Goal: Task Accomplishment & Management: Manage account settings

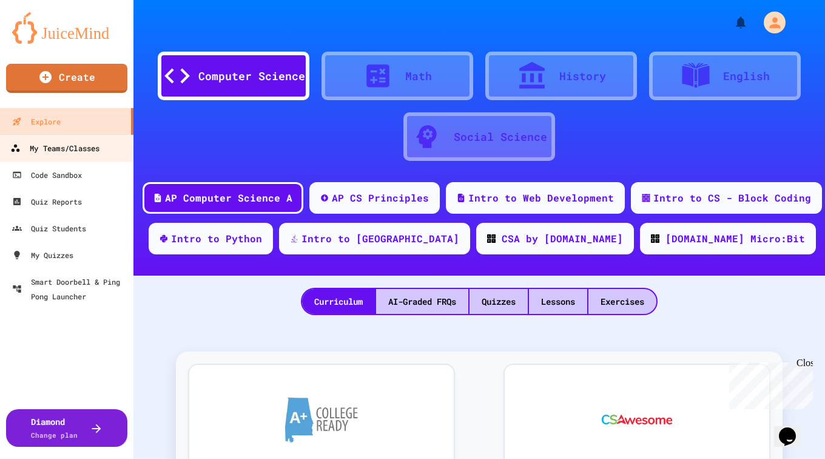
click at [71, 150] on div "My Teams/Classes" at bounding box center [54, 148] width 89 height 15
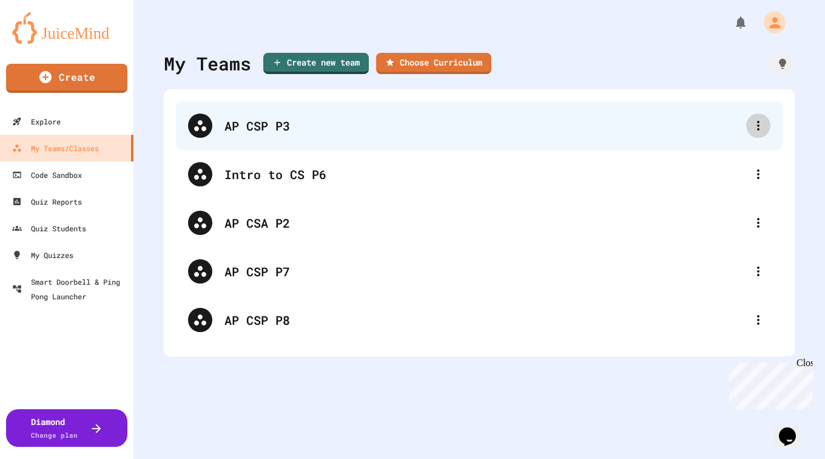
click at [751, 129] on icon at bounding box center [758, 125] width 15 height 15
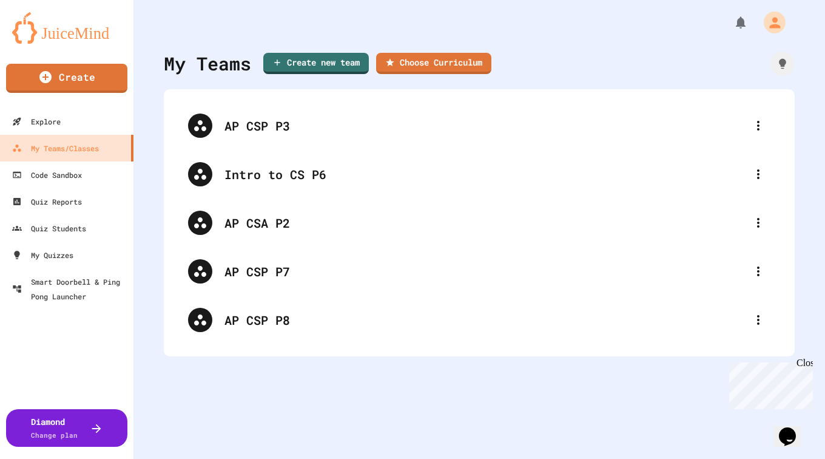
click at [621, 458] on div at bounding box center [412, 460] width 825 height 0
click at [809, 362] on div "Close" at bounding box center [804, 364] width 15 height 15
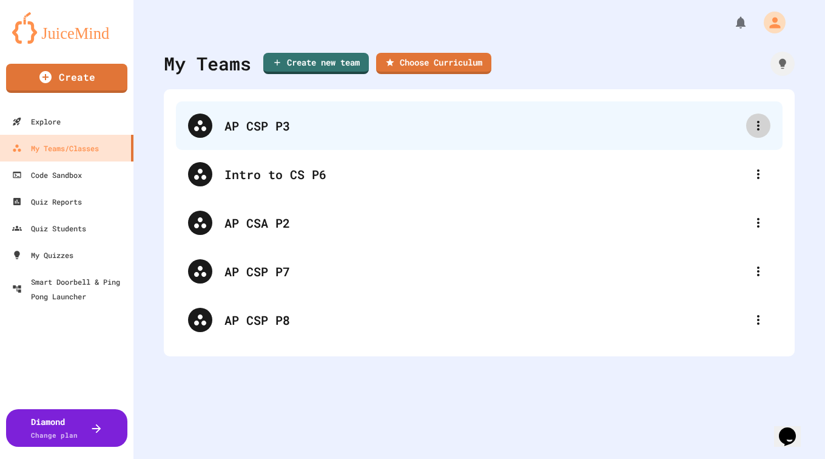
click at [751, 123] on icon at bounding box center [758, 125] width 15 height 15
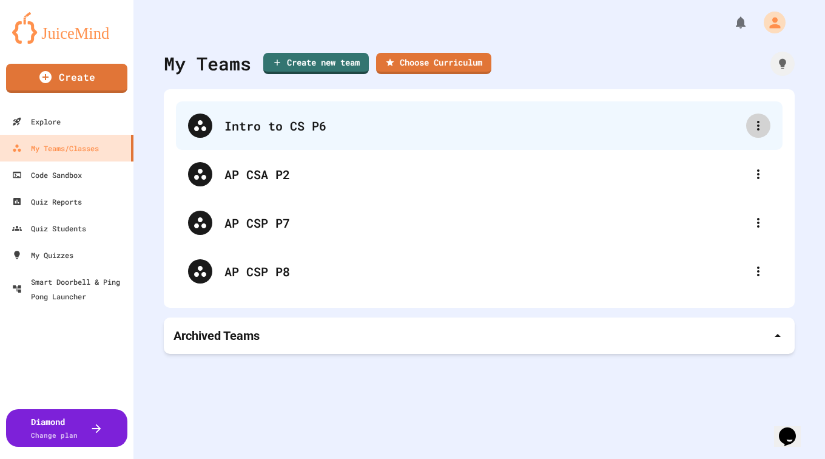
click at [757, 126] on icon at bounding box center [758, 126] width 2 height 10
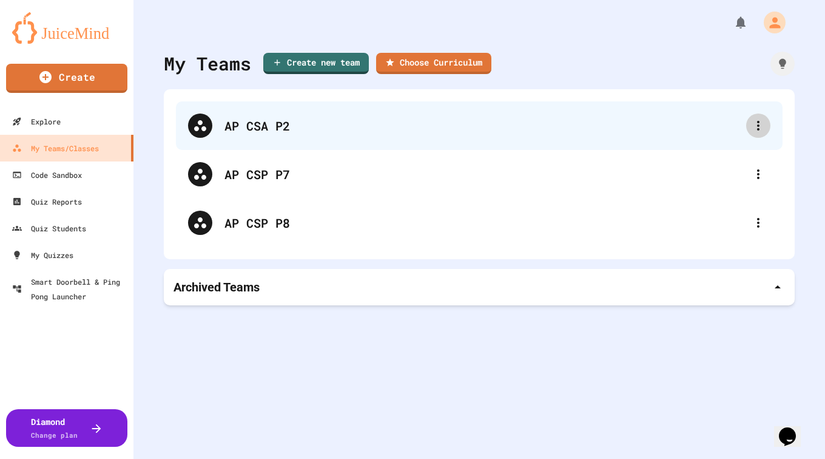
click at [749, 133] on div at bounding box center [758, 125] width 24 height 24
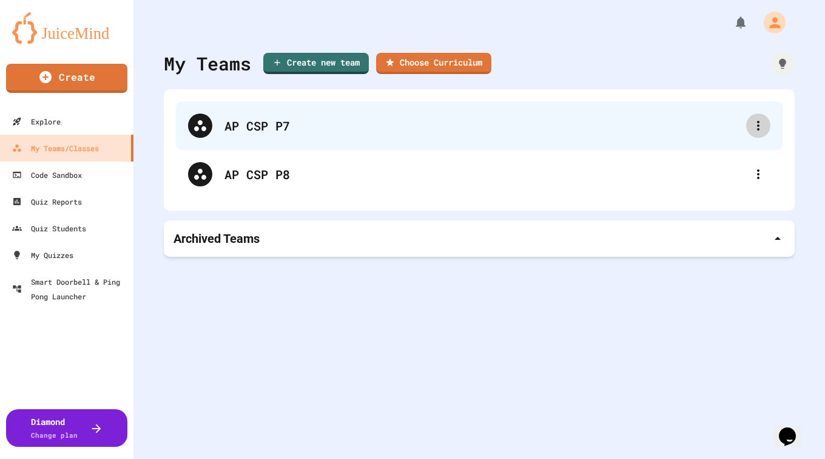
click at [752, 135] on div at bounding box center [758, 125] width 24 height 24
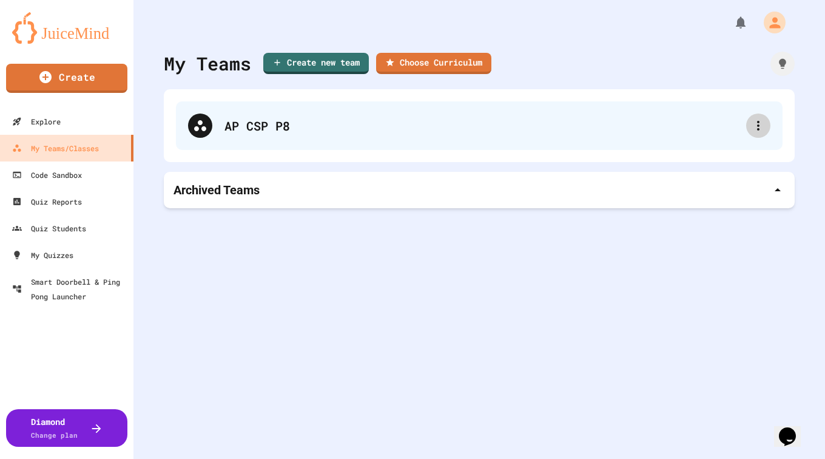
click at [751, 132] on icon at bounding box center [758, 125] width 15 height 15
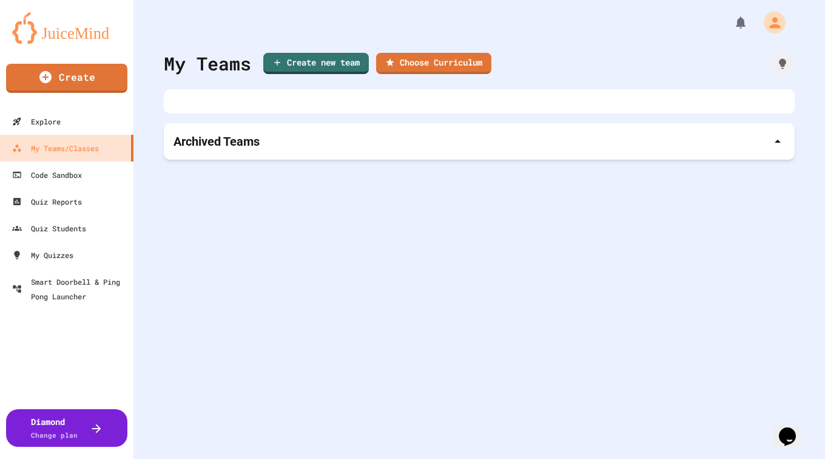
click at [771, 146] on icon at bounding box center [778, 141] width 15 height 15
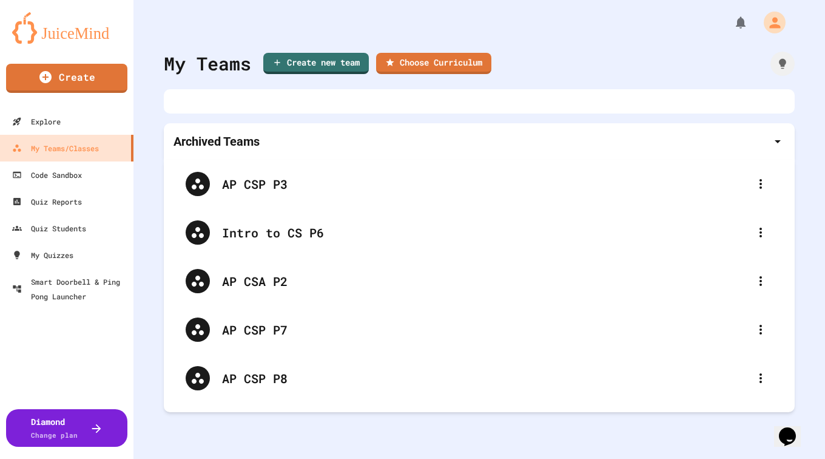
click at [771, 146] on icon at bounding box center [778, 141] width 15 height 15
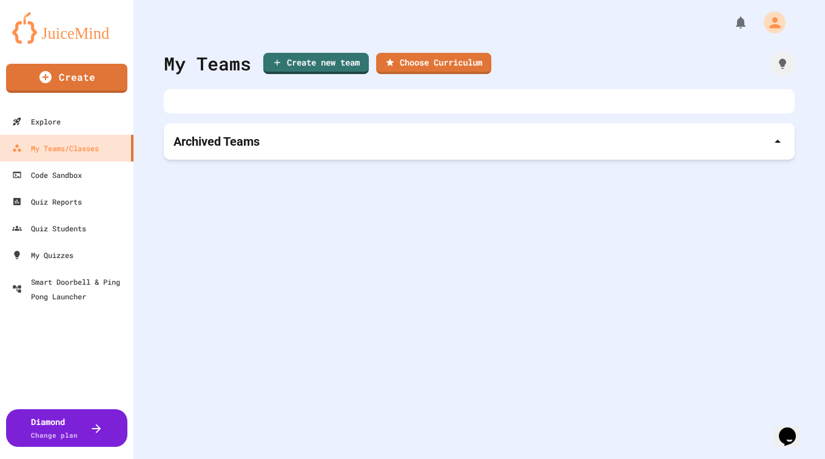
click at [328, 59] on link "Create new team" at bounding box center [316, 63] width 106 height 21
type input "*********"
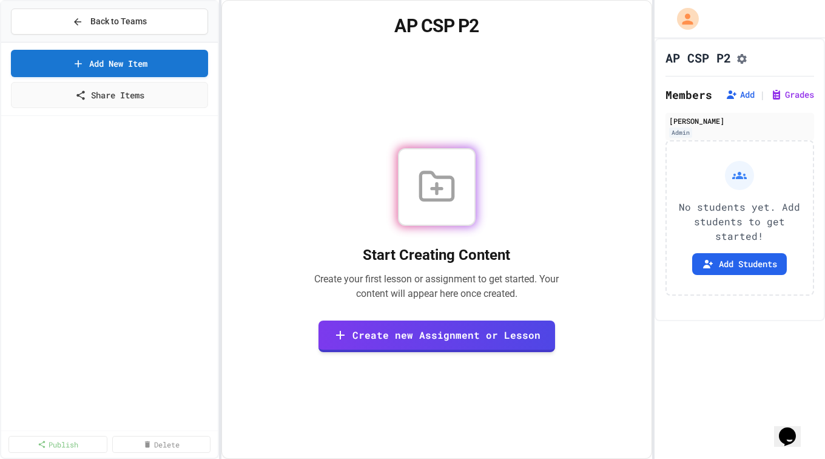
click at [647, 174] on div "Back to Teams Add New Item Share Items Publish Delete AP CSP P2 Start Creating …" at bounding box center [412, 229] width 825 height 459
click at [724, 262] on button "Add Students" at bounding box center [739, 264] width 95 height 22
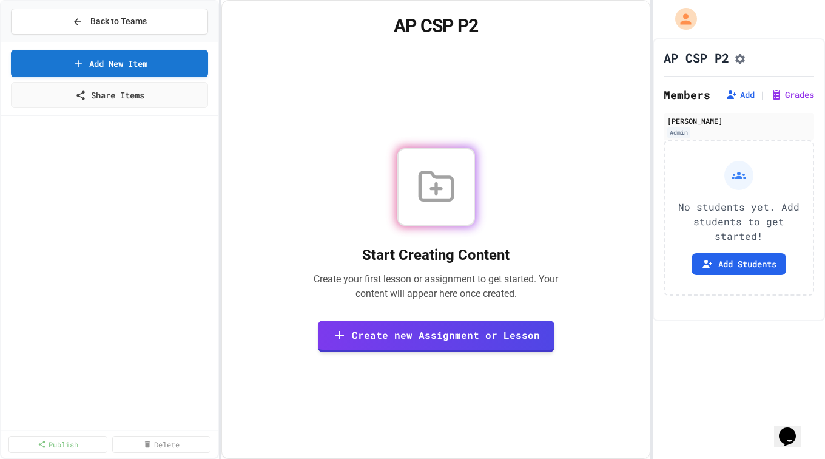
drag, startPoint x: 467, startPoint y: 228, endPoint x: 539, endPoint y: 230, distance: 72.2
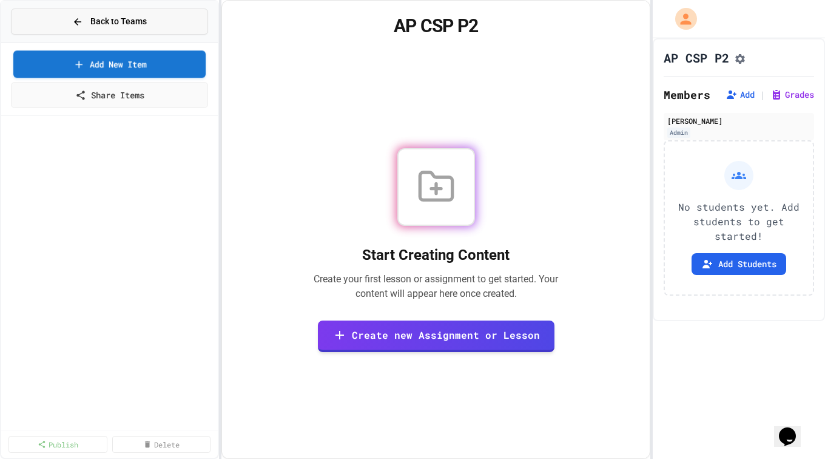
click at [124, 30] on button "Back to Teams" at bounding box center [109, 21] width 197 height 26
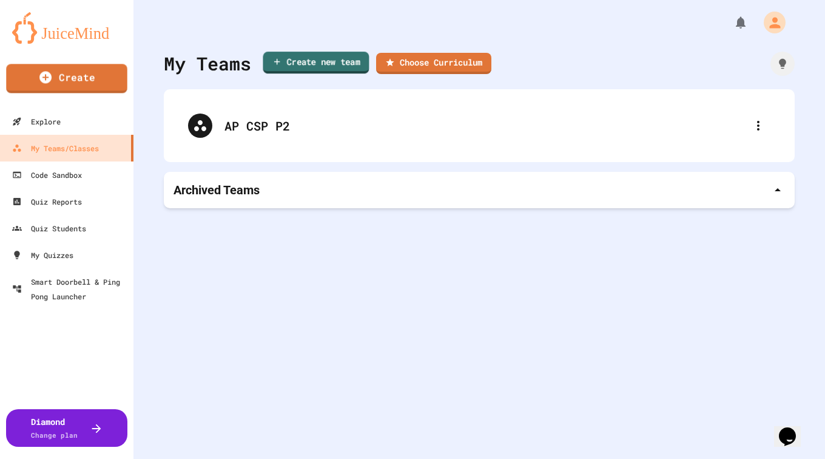
click at [284, 66] on link "Create new team" at bounding box center [316, 63] width 106 height 22
type input "*********"
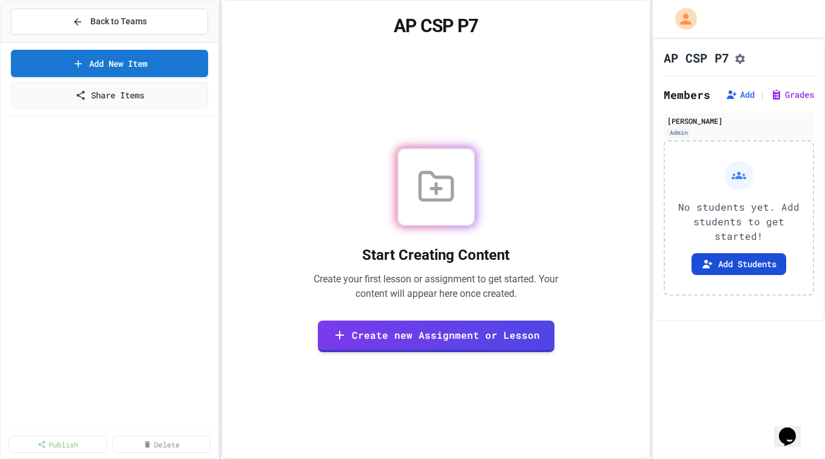
click at [727, 264] on button "Add Students" at bounding box center [739, 264] width 95 height 22
click at [81, 24] on icon at bounding box center [77, 21] width 11 height 11
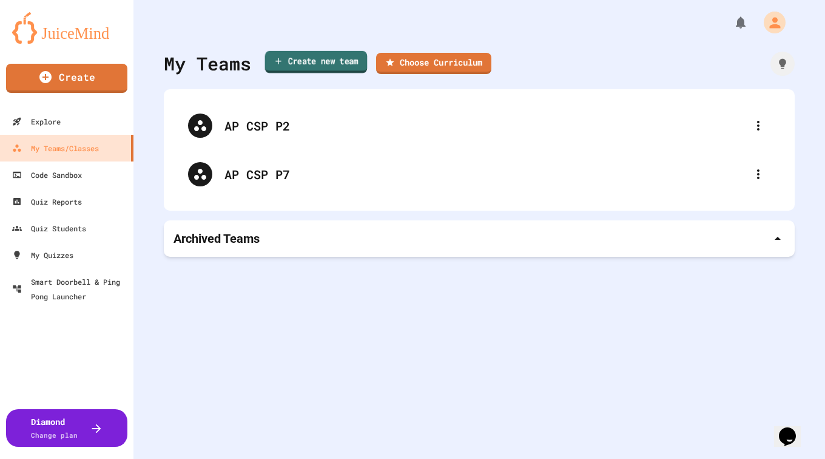
click at [288, 70] on link "Create new team" at bounding box center [316, 62] width 103 height 22
type input "*********"
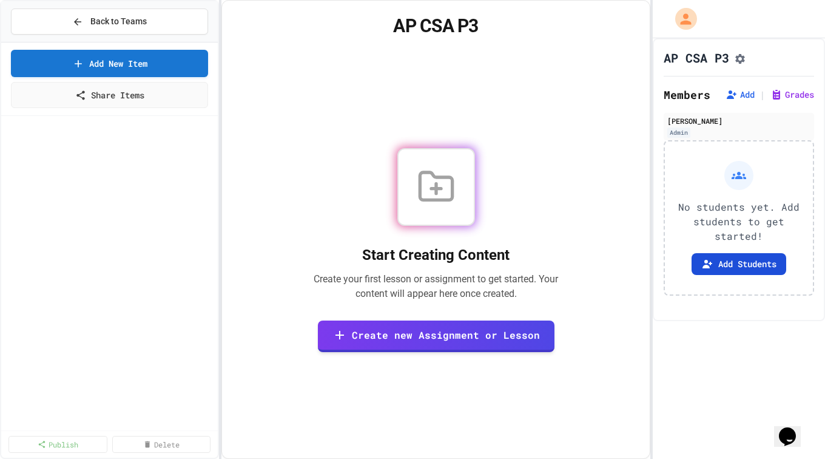
click at [703, 268] on icon at bounding box center [708, 264] width 10 height 8
click at [90, 29] on button "Back to Teams" at bounding box center [109, 21] width 197 height 26
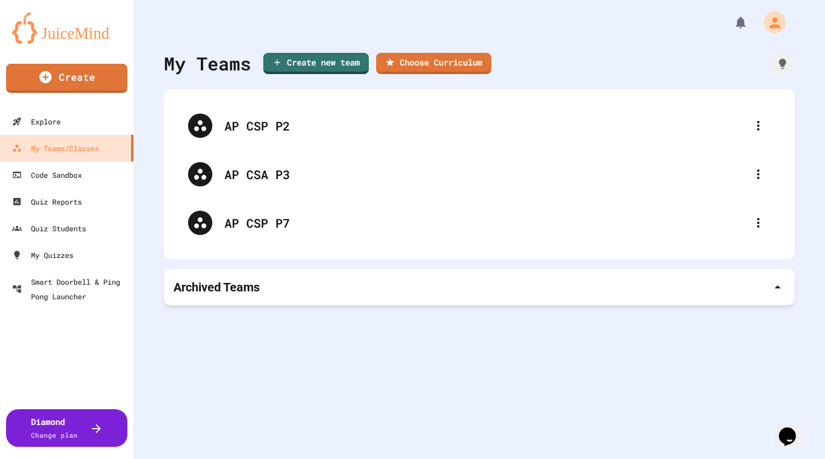
click at [290, 354] on div "My Teams Create new team Choose Curriculum AP CSP P2 AP CSA P3 AP CSP P7 Archiv…" at bounding box center [479, 229] width 692 height 459
